Goal: Transaction & Acquisition: Purchase product/service

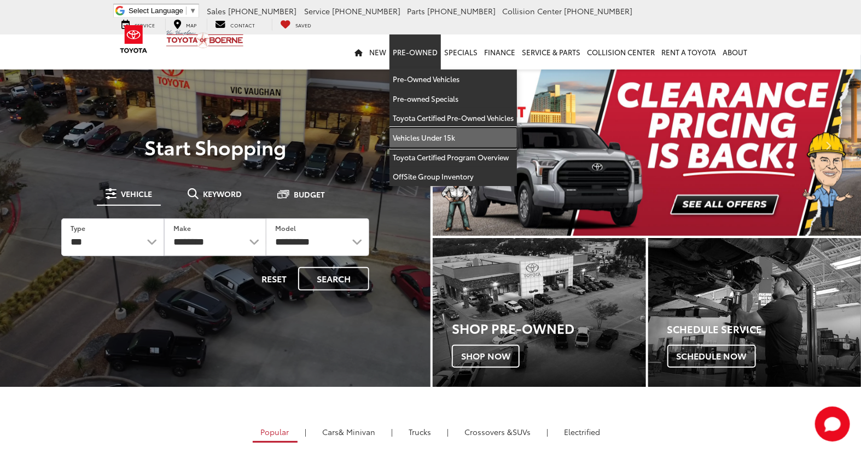
click at [425, 141] on link "Vehicles Under 15k" at bounding box center [452, 138] width 127 height 20
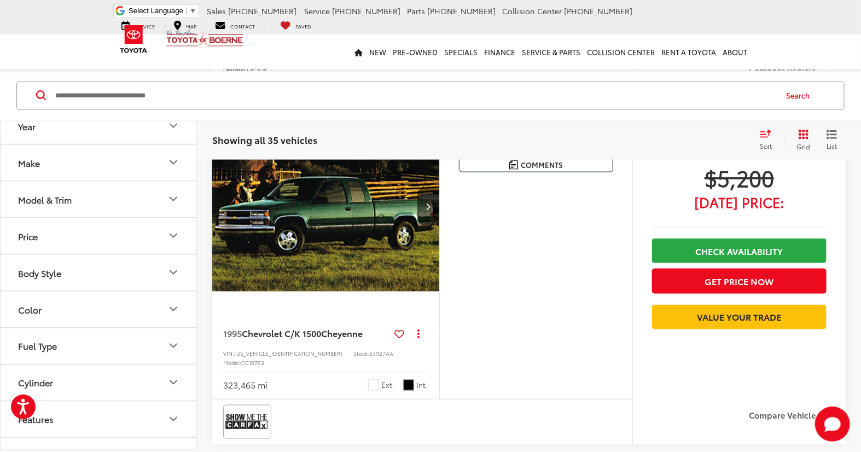
scroll to position [2613, 0]
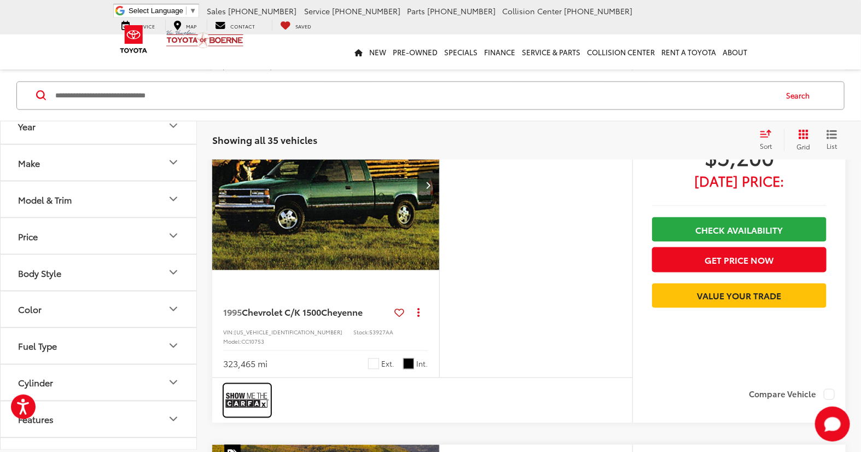
click at [241, 386] on img at bounding box center [247, 400] width 44 height 29
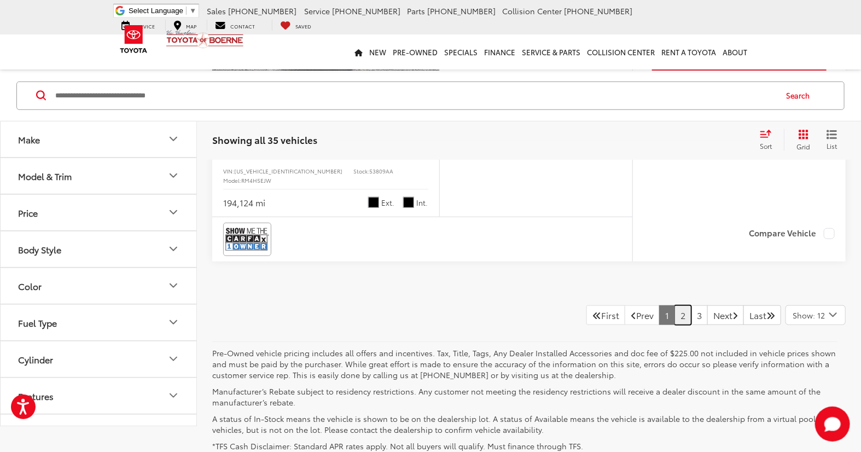
click at [674, 305] on link "2" at bounding box center [682, 315] width 17 height 20
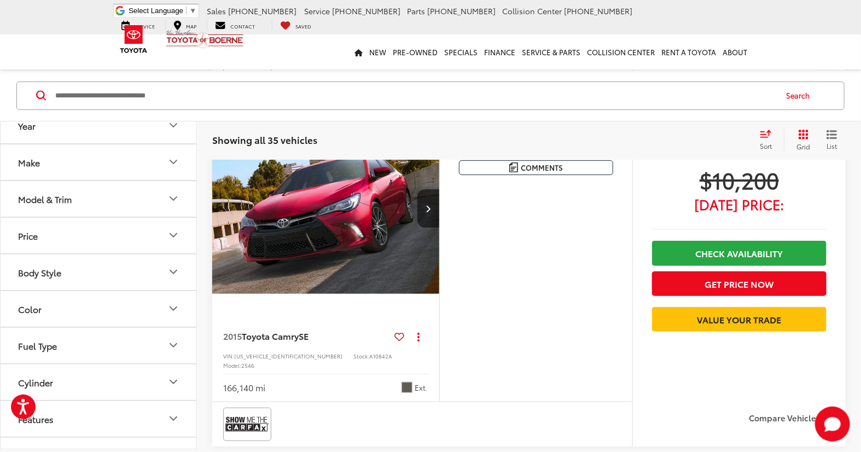
scroll to position [3988, 0]
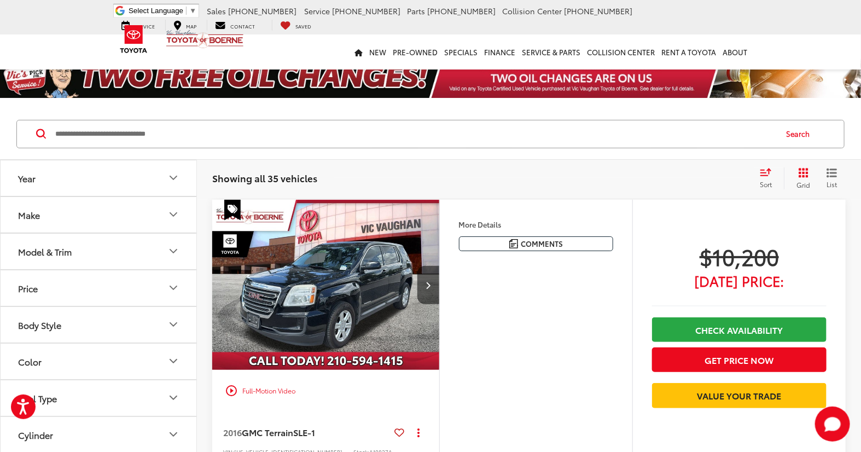
click at [269, 124] on input "Search by Make, Model, or Keyword" at bounding box center [414, 134] width 721 height 26
type input "******"
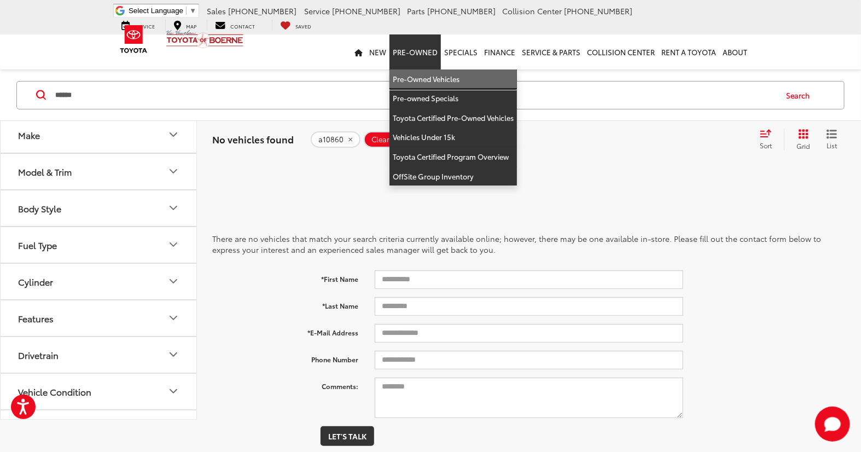
click at [416, 88] on link "Pre-Owned Vehicles" at bounding box center [452, 79] width 127 height 20
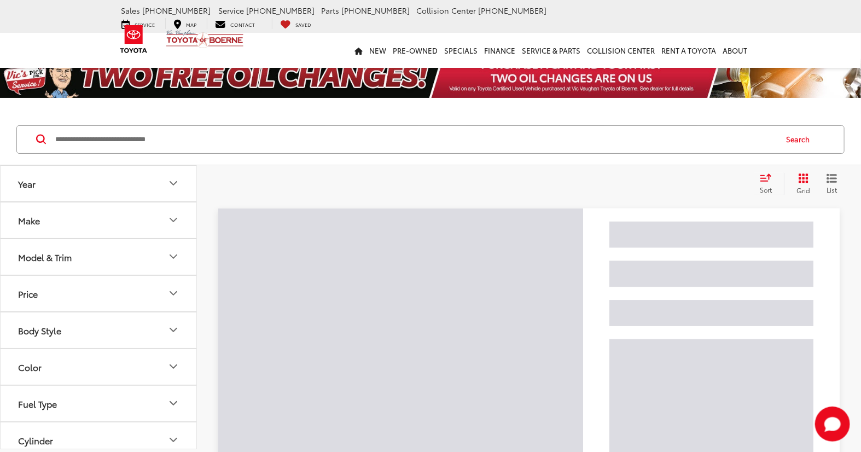
click at [106, 134] on input "Search by Make, Model, or Keyword" at bounding box center [414, 139] width 721 height 26
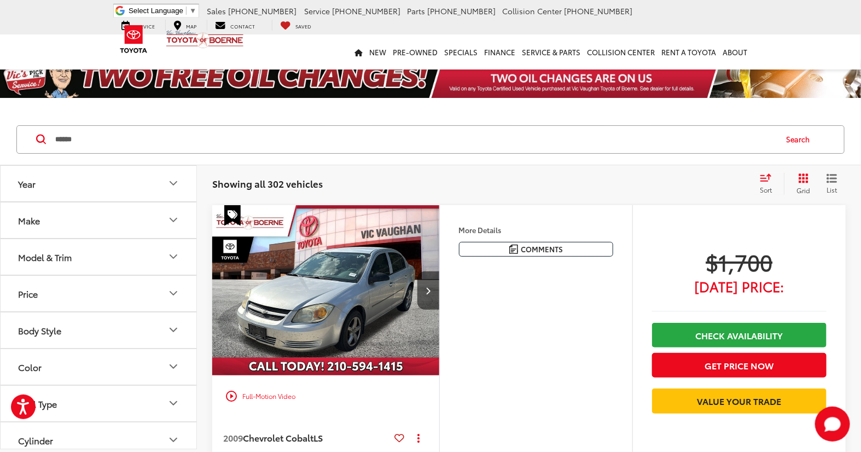
type input "******"
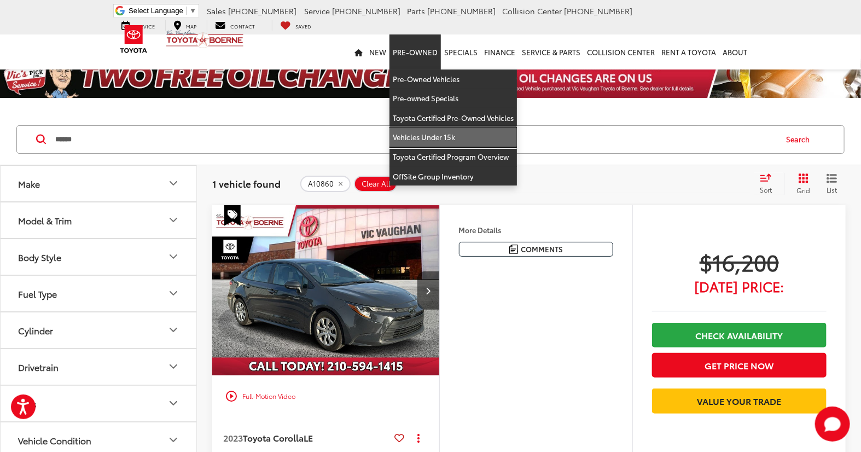
click at [425, 139] on link "Vehicles Under 15k" at bounding box center [452, 137] width 127 height 20
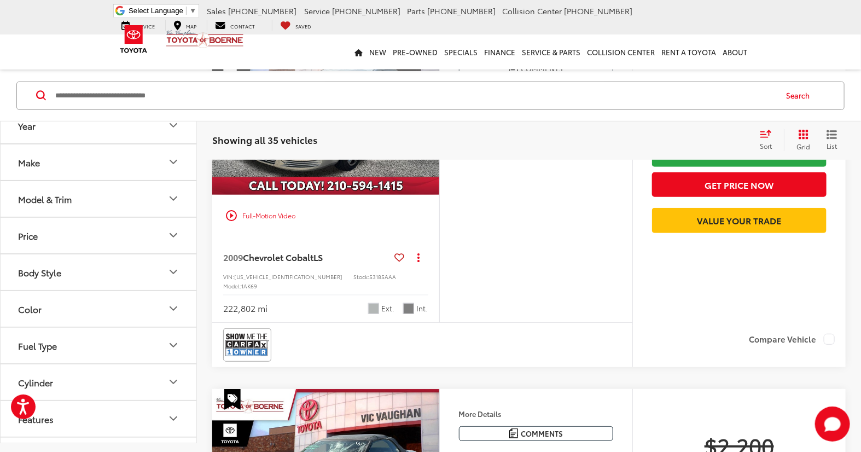
scroll to position [182, 0]
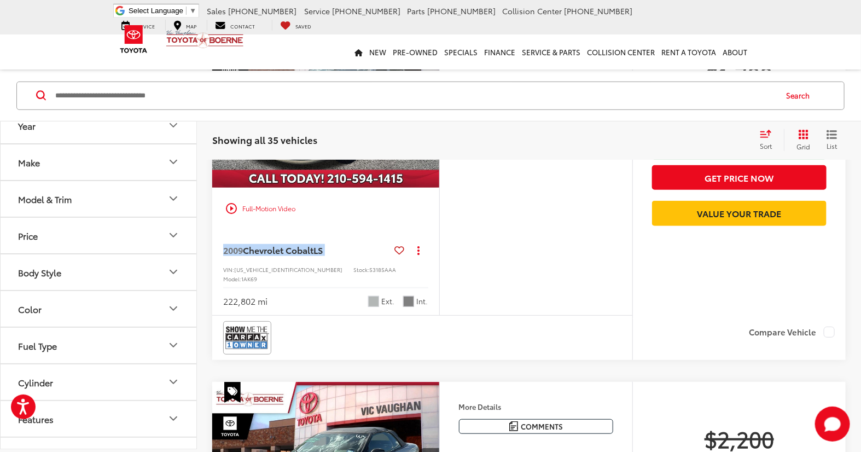
drag, startPoint x: 220, startPoint y: 249, endPoint x: 346, endPoint y: 247, distance: 125.8
click at [341, 247] on div "2009 Chevrolet Cobalt LS Copy Link Share Print View Details VIN: 1G1AS58H597144…" at bounding box center [325, 272] width 227 height 86
drag, startPoint x: 346, startPoint y: 247, endPoint x: 572, endPoint y: 247, distance: 225.9
click at [572, 247] on div "More Details Comments Dealer Comments CARFAX One-Owner. Clean CARFAX. 2009 Chev…" at bounding box center [535, 167] width 193 height 298
drag, startPoint x: 364, startPoint y: 290, endPoint x: 410, endPoint y: 284, distance: 46.9
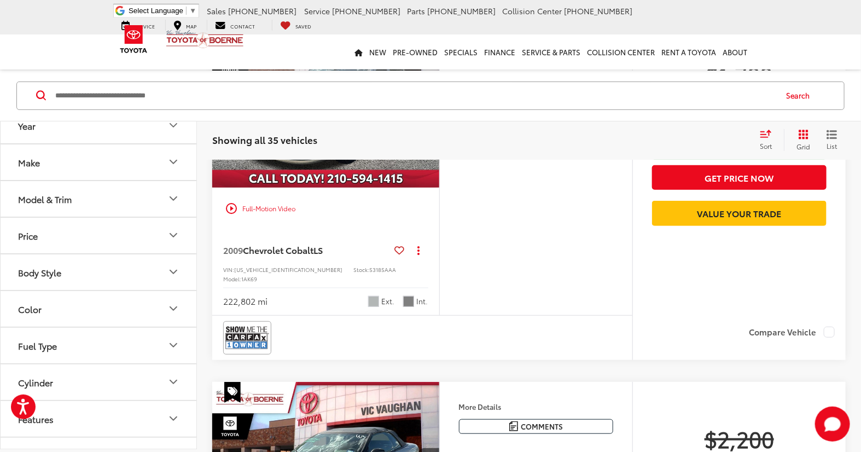
click at [410, 287] on div "222,802 mi Ext. Int." at bounding box center [325, 297] width 205 height 20
drag, startPoint x: 423, startPoint y: 292, endPoint x: 374, endPoint y: 296, distance: 49.4
click at [374, 296] on div "play_circle_outline Full-Motion Video 2009 Chevrolet Cobalt LS Copy Link Share …" at bounding box center [528, 189] width 633 height 343
drag, startPoint x: 374, startPoint y: 296, endPoint x: 548, endPoint y: 279, distance: 174.8
click at [548, 279] on div "More Details Comments Dealer Comments CARFAX One-Owner. Clean CARFAX. 2009 Chev…" at bounding box center [535, 167] width 193 height 298
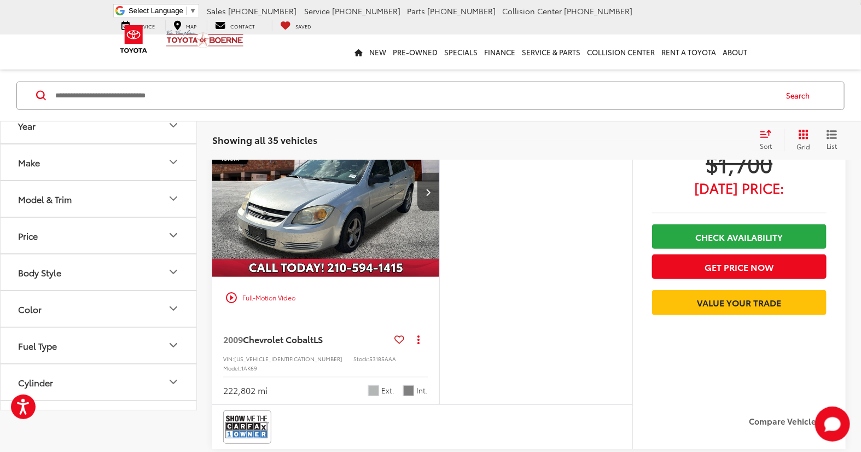
scroll to position [0, 0]
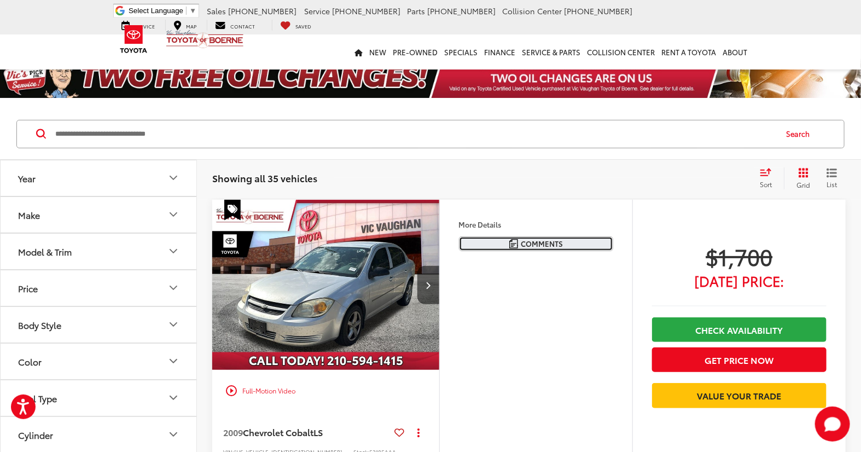
drag, startPoint x: 483, startPoint y: 249, endPoint x: 635, endPoint y: 245, distance: 152.6
click at [635, 245] on div "play_circle_outline Full-Motion Video 2009 Chevrolet Cobalt LS Copy Link Share …" at bounding box center [528, 371] width 633 height 343
click at [598, 282] on div "More Details Comments Dealer Comments CARFAX One-Owner. Clean CARFAX. 2009 Chev…" at bounding box center [535, 349] width 193 height 298
drag, startPoint x: 458, startPoint y: 225, endPoint x: 527, endPoint y: 228, distance: 69.5
click at [527, 228] on div "More Details Comments Dealer Comments CARFAX One-Owner. Clean CARFAX. 2009 Chev…" at bounding box center [536, 234] width 193 height 69
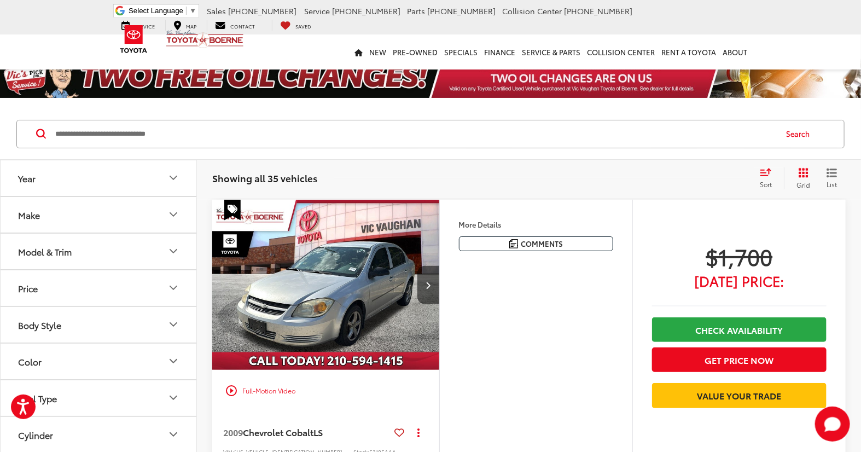
drag, startPoint x: 527, startPoint y: 228, endPoint x: 572, endPoint y: 319, distance: 101.5
click at [572, 319] on div "More Details Comments Dealer Comments CARFAX One-Owner. Clean CARFAX. 2009 Chev…" at bounding box center [535, 349] width 193 height 298
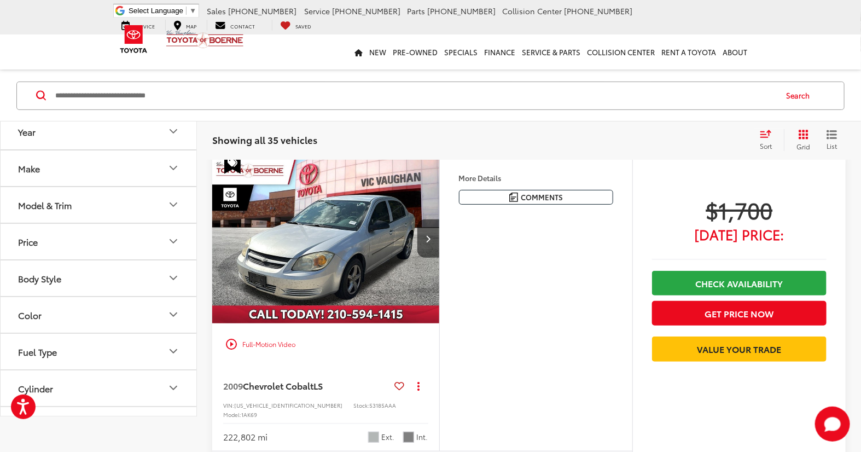
scroll to position [61, 0]
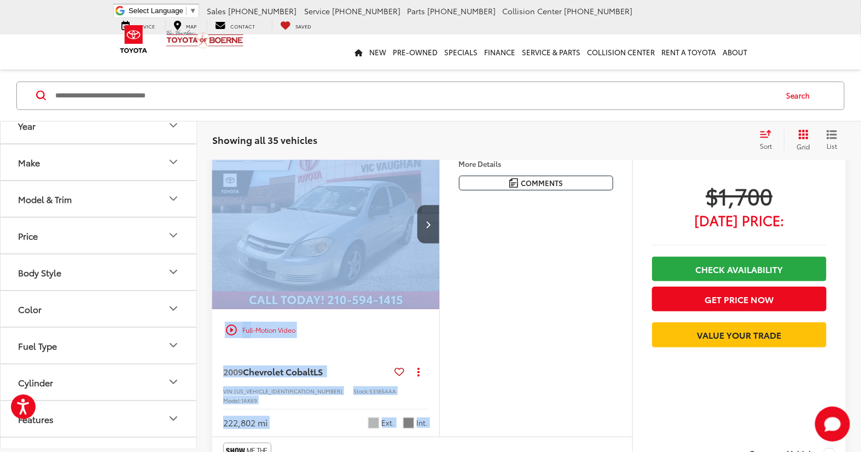
drag, startPoint x: 451, startPoint y: 164, endPoint x: 512, endPoint y: 160, distance: 61.4
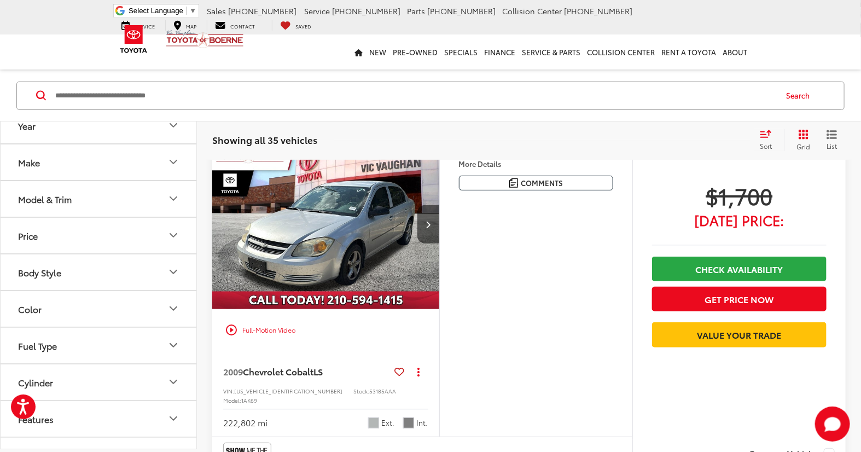
drag, startPoint x: 512, startPoint y: 160, endPoint x: 541, endPoint y: 282, distance: 125.9
click at [541, 282] on div "More Details Comments Dealer Comments CARFAX One-Owner. Clean CARFAX. 2009 Chev…" at bounding box center [535, 288] width 193 height 298
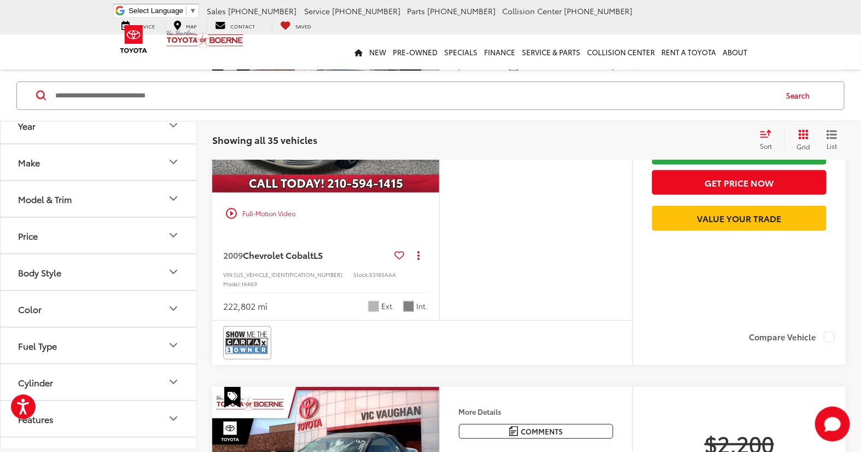
scroll to position [243, 0]
